Goal: Task Accomplishment & Management: Manage account settings

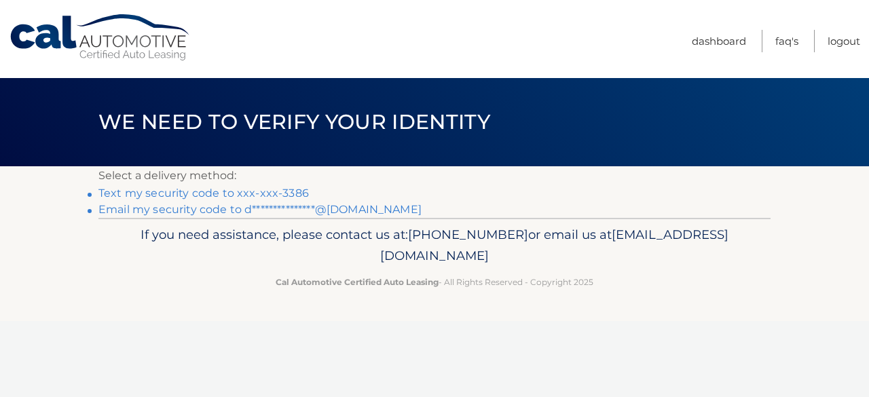
click at [279, 193] on link "Text my security code to xxx-xxx-3386" at bounding box center [203, 193] width 210 height 13
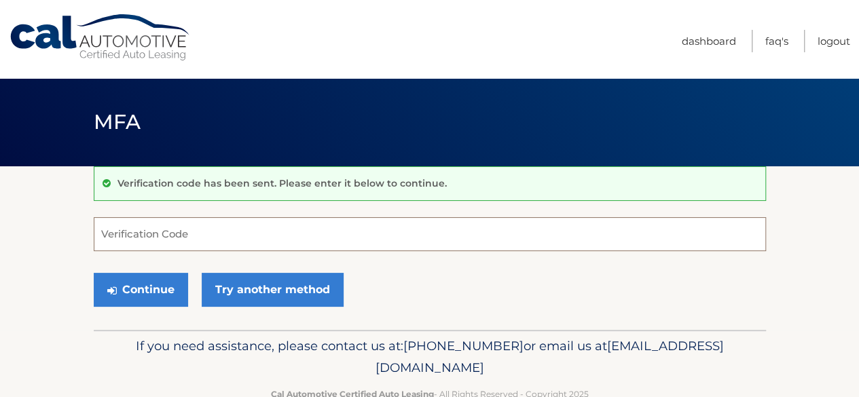
click at [263, 241] on input "Verification Code" at bounding box center [430, 234] width 672 height 34
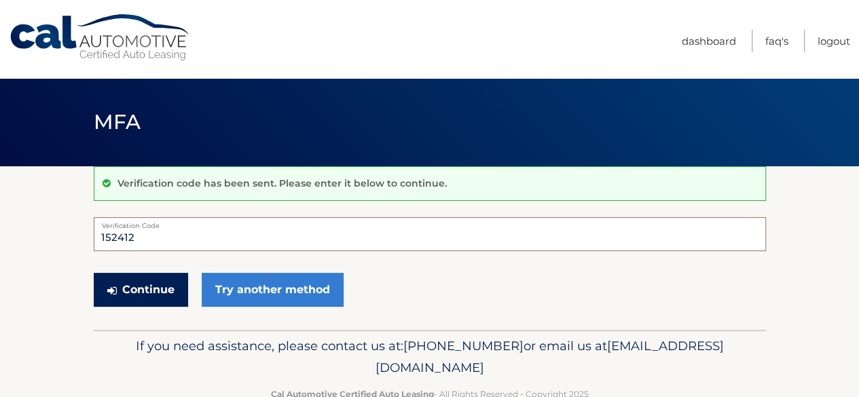
type input "152412"
click at [145, 288] on button "Continue" at bounding box center [141, 290] width 94 height 34
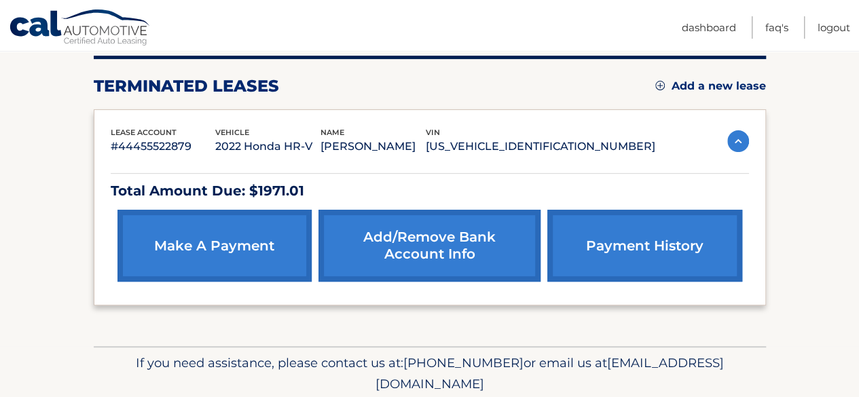
scroll to position [223, 0]
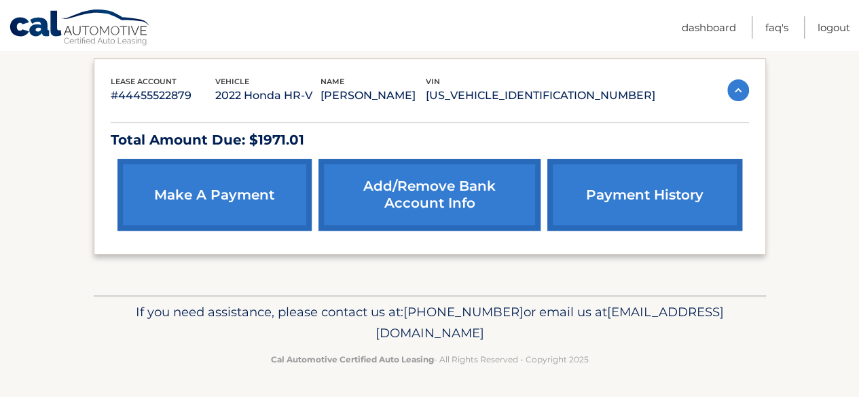
click at [234, 210] on link "make a payment" at bounding box center [214, 195] width 194 height 72
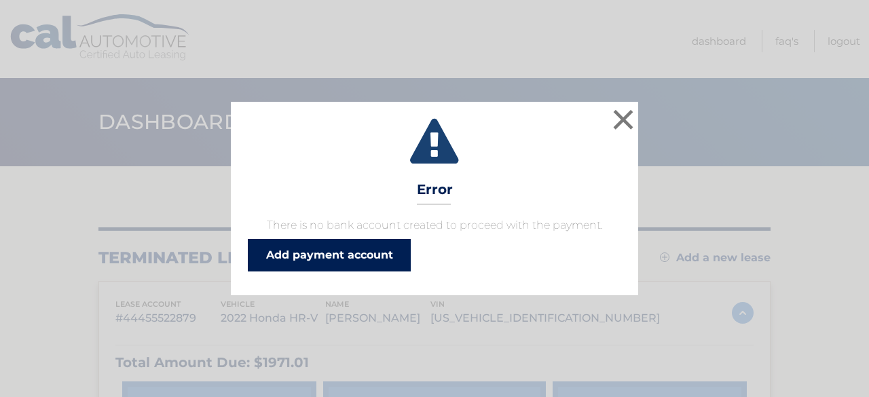
click at [269, 250] on link "Add payment account" at bounding box center [329, 255] width 163 height 33
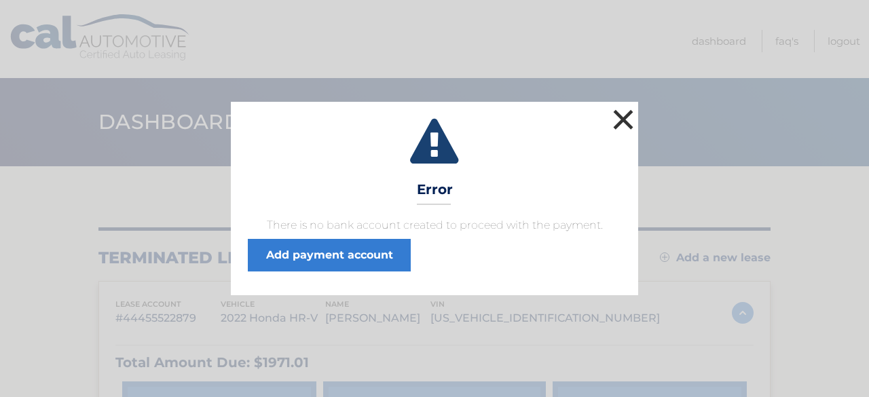
click at [620, 123] on button "×" at bounding box center [623, 119] width 27 height 27
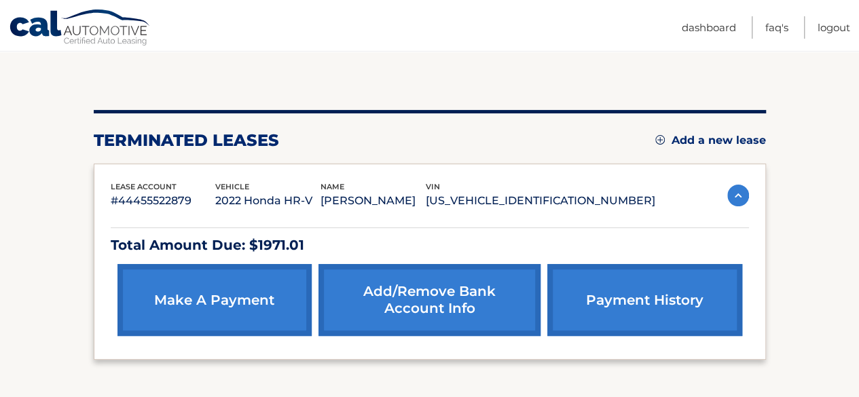
scroll to position [172, 0]
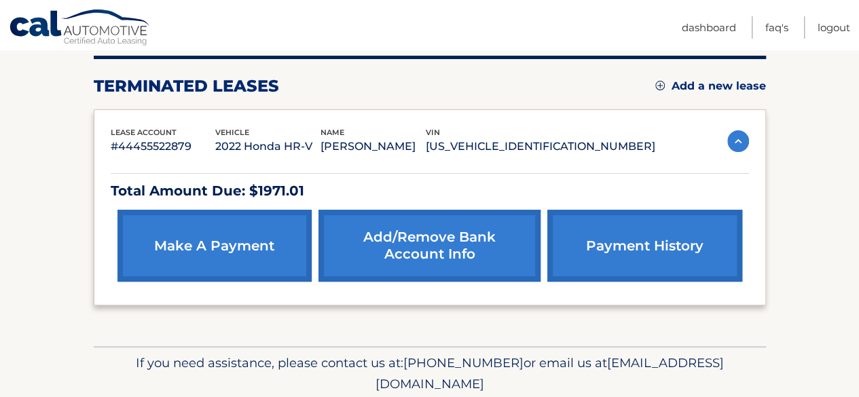
click at [415, 253] on link "Add/Remove bank account info" at bounding box center [429, 246] width 222 height 72
click at [201, 244] on link "make a payment" at bounding box center [214, 246] width 194 height 72
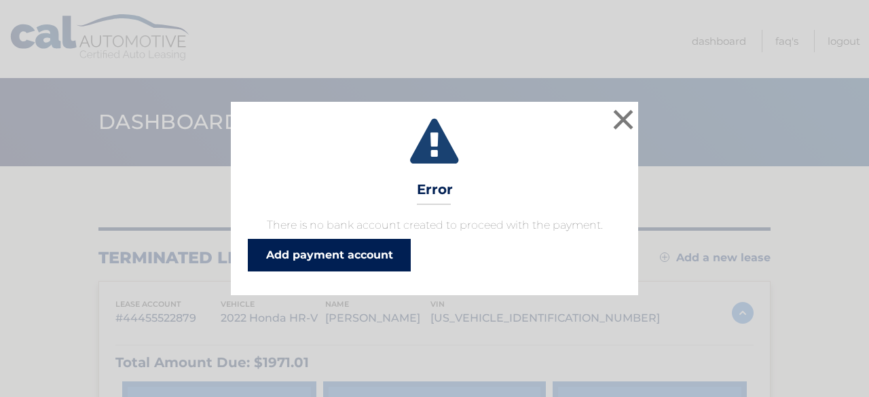
click at [265, 263] on link "Add payment account" at bounding box center [329, 255] width 163 height 33
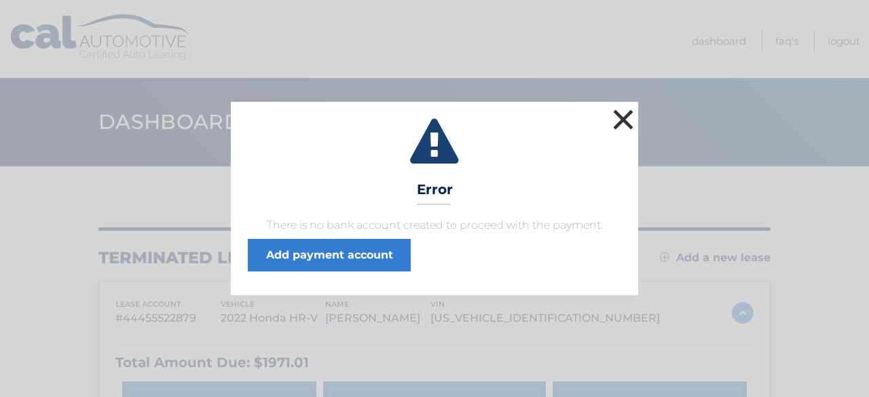
click at [626, 126] on button "×" at bounding box center [623, 119] width 27 height 27
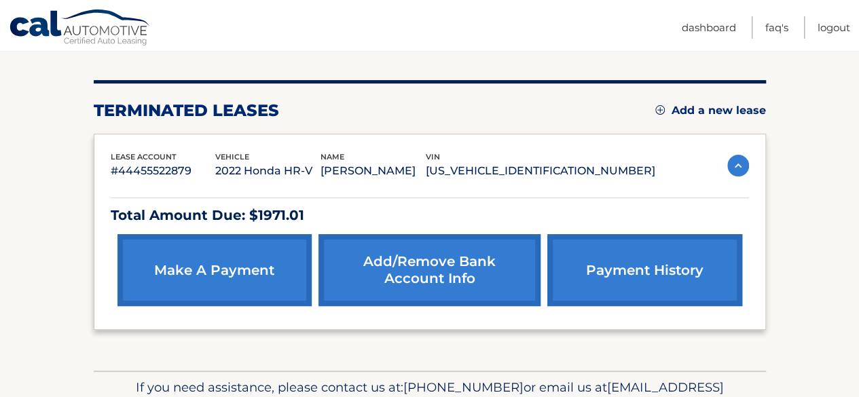
scroll to position [223, 0]
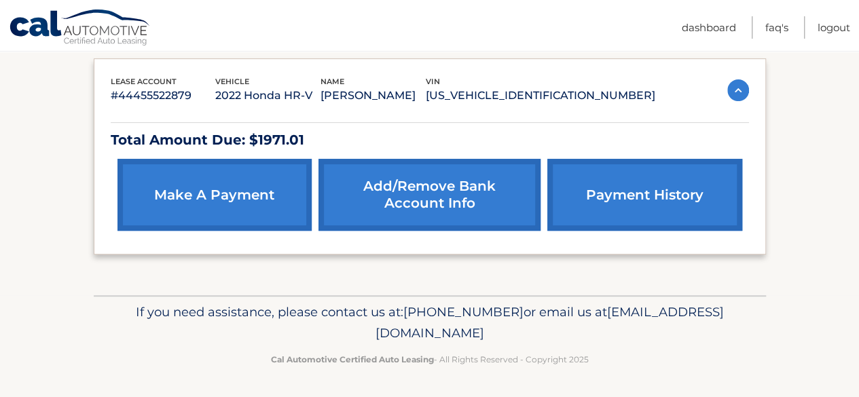
click at [686, 193] on link "payment history" at bounding box center [644, 195] width 194 height 72
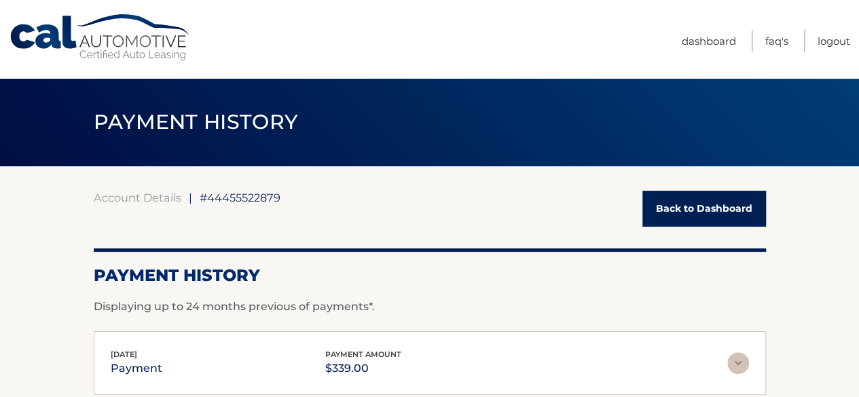
click at [676, 209] on link "Back to Dashboard" at bounding box center [704, 209] width 124 height 36
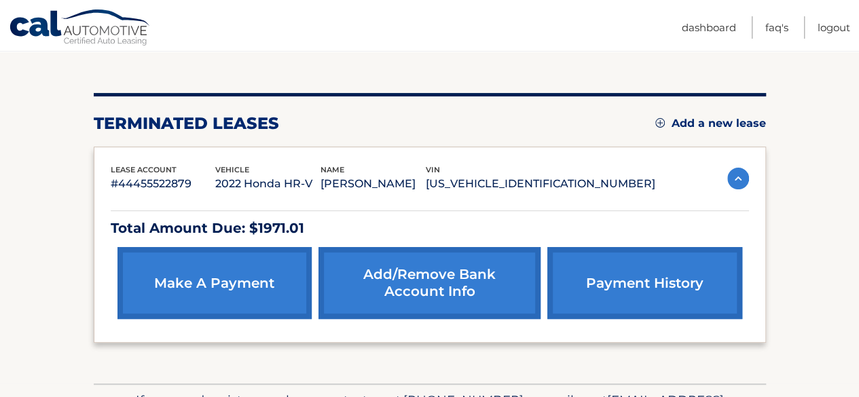
scroll to position [136, 0]
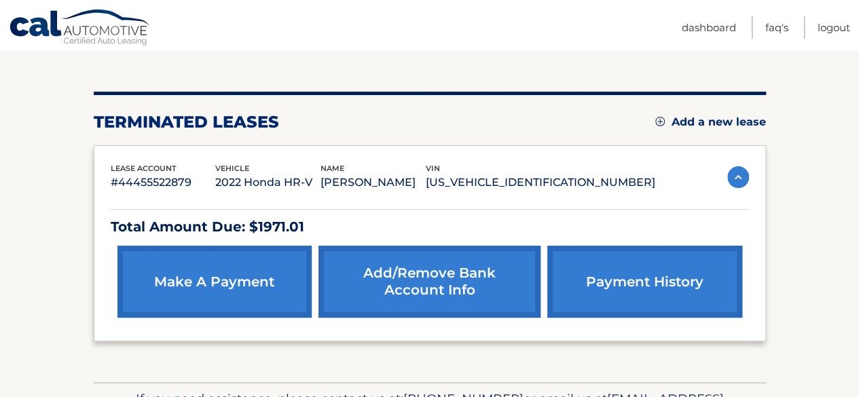
click at [458, 280] on link "Add/Remove bank account info" at bounding box center [429, 282] width 222 height 72
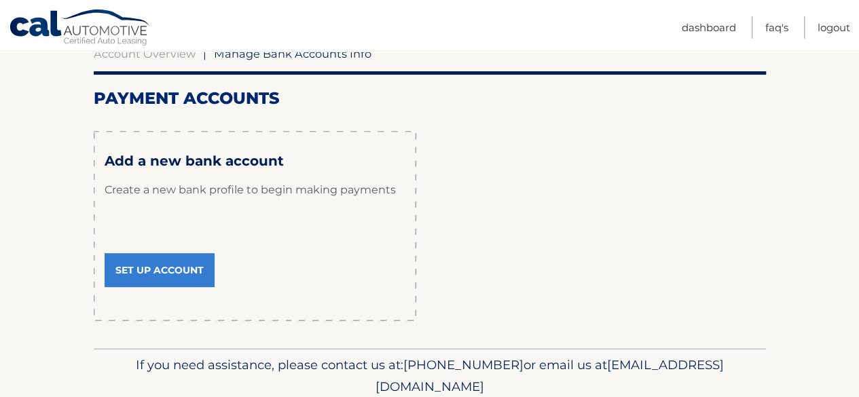
scroll to position [190, 0]
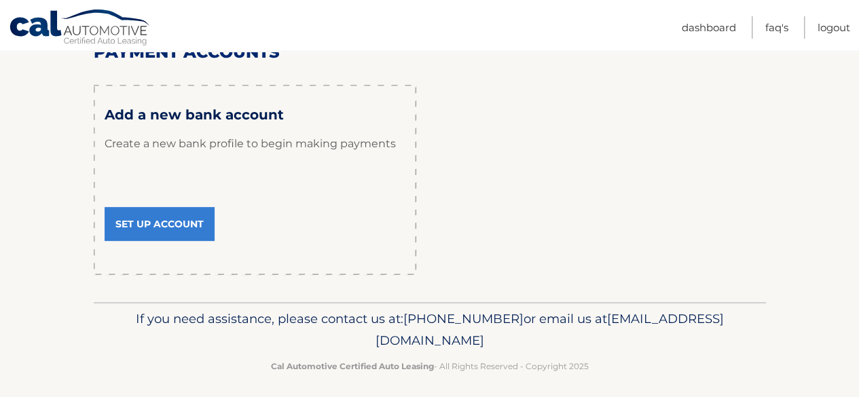
click at [162, 226] on link "Set Up Account" at bounding box center [160, 224] width 110 height 34
